Goal: Information Seeking & Learning: Learn about a topic

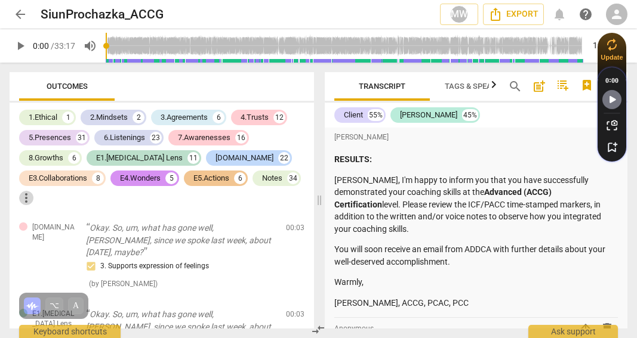
click at [25, 198] on span "more_vert" at bounding box center [26, 198] width 14 height 14
click at [113, 202] on div at bounding box center [318, 169] width 637 height 338
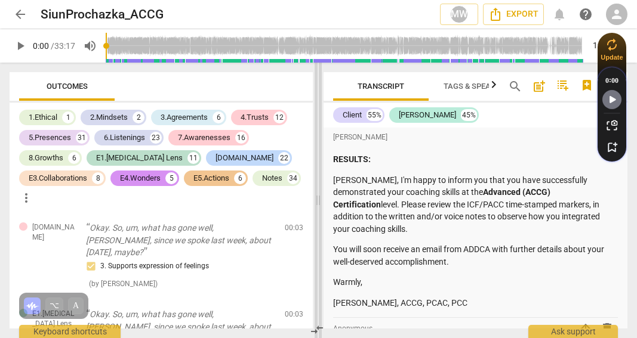
drag, startPoint x: 319, startPoint y: 200, endPoint x: 315, endPoint y: 249, distance: 49.1
click at [315, 249] on span at bounding box center [318, 201] width 7 height 276
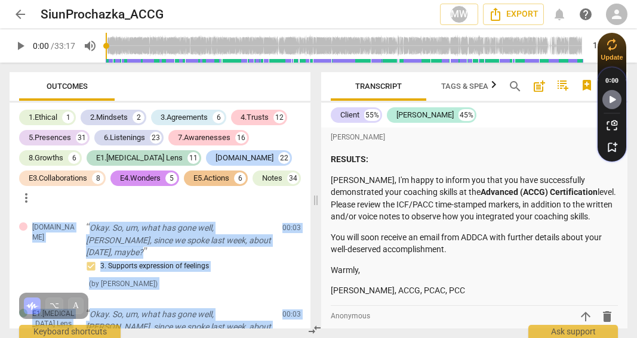
drag, startPoint x: 311, startPoint y: 93, endPoint x: 352, endPoint y: 87, distance: 41.0
click at [352, 88] on div "Outcomes 1.Ethical 1 2.Mindsets 2 3.Agreements 6 4.Trusts 12 5.Presences 31 6.L…" at bounding box center [318, 201] width 637 height 276
click at [257, 197] on div "1.Ethical 1 2.Mindsets 2 3.Agreements 6 4.Trusts 12 5.Presences 31 6.Listenings…" at bounding box center [164, 157] width 291 height 100
click at [182, 198] on div "1.Ethical 1 2.Mindsets 2 3.Agreements 6 4.Trusts 12 5.Presences 31 6.Listenings…" at bounding box center [164, 157] width 291 height 100
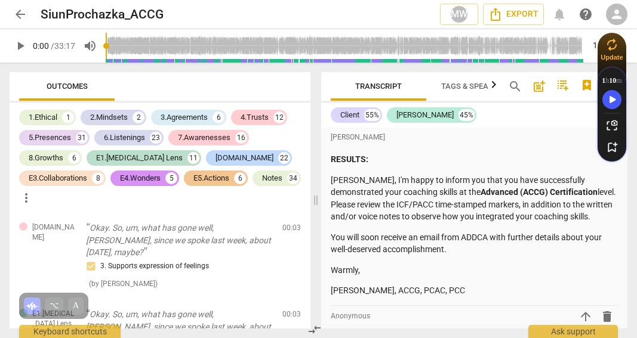
click at [473, 85] on span "Tags & Speakers" at bounding box center [474, 86] width 66 height 9
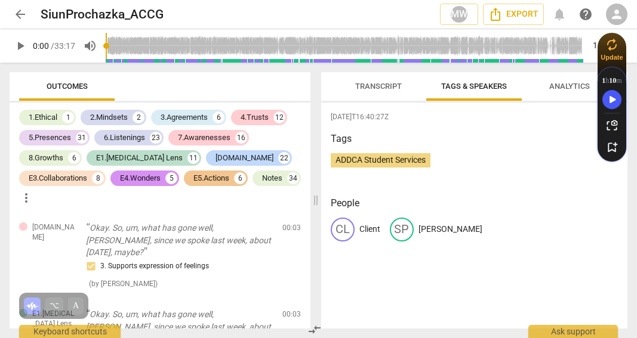
click at [394, 84] on span "Transcript" at bounding box center [378, 86] width 47 height 9
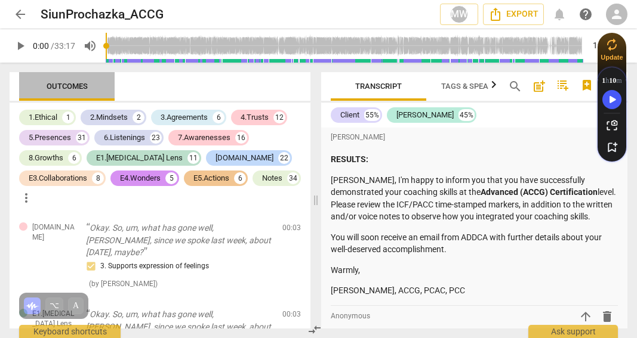
click at [67, 91] on span "Outcomes" at bounding box center [67, 87] width 70 height 16
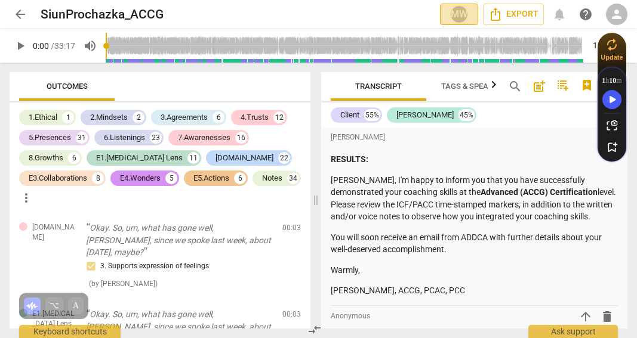
click at [457, 16] on div "MW" at bounding box center [459, 14] width 18 height 18
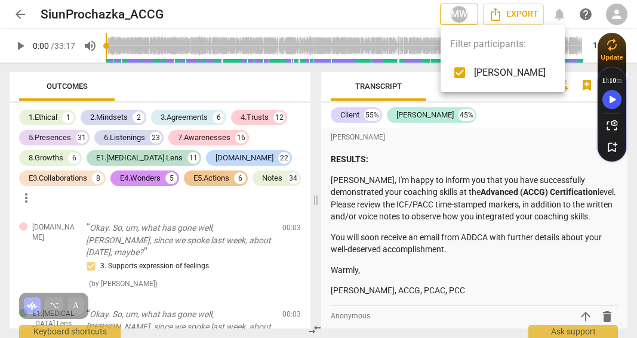
click at [457, 16] on div at bounding box center [318, 169] width 637 height 338
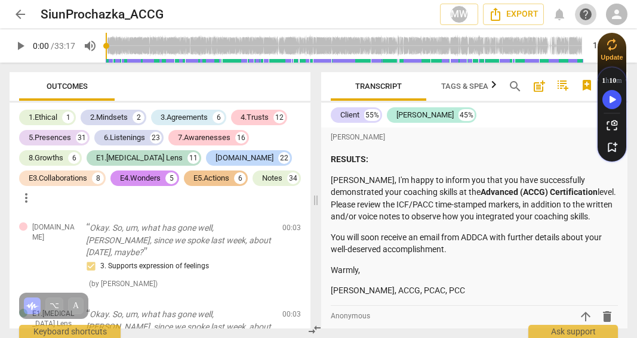
click at [585, 11] on span "help" at bounding box center [585, 14] width 14 height 14
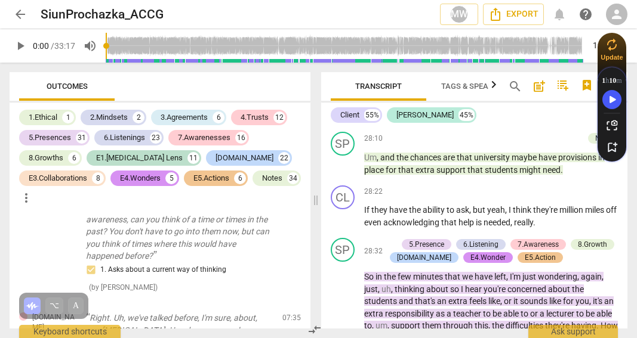
scroll to position [7328, 0]
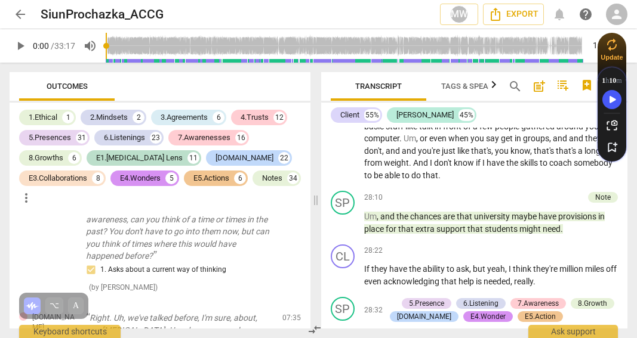
click at [615, 15] on span "person" at bounding box center [616, 14] width 14 height 14
